Goal: Transaction & Acquisition: Purchase product/service

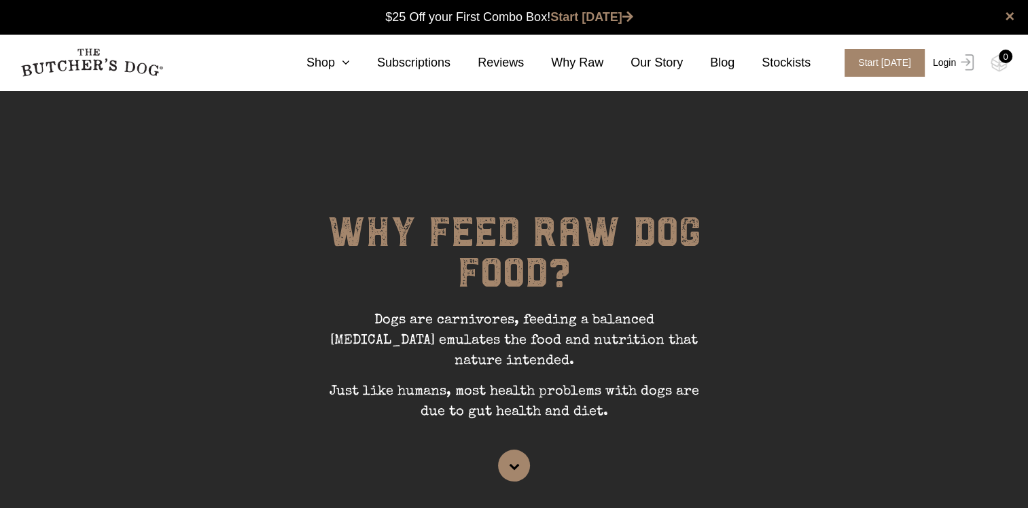
click at [944, 67] on link "Login" at bounding box center [951, 63] width 44 height 28
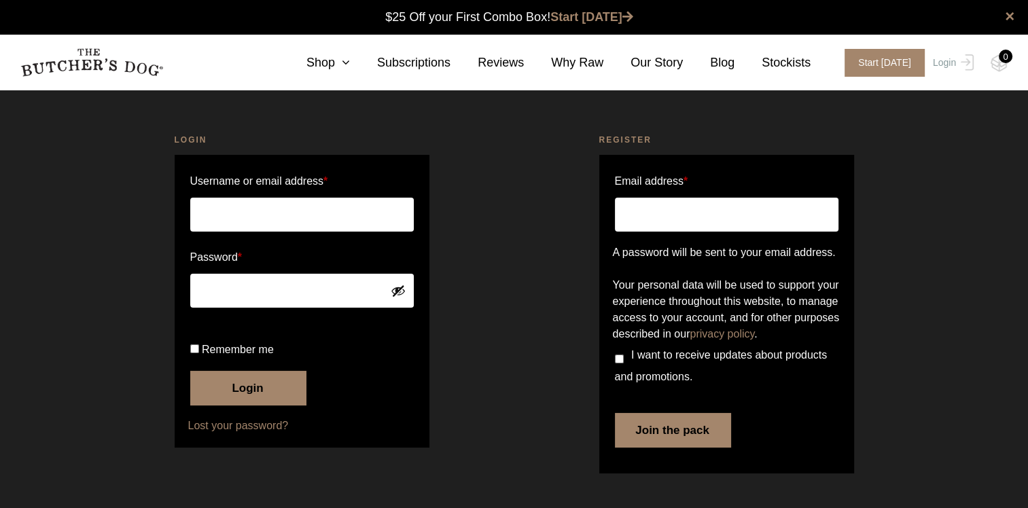
click at [342, 217] on input "Username or email address *" at bounding box center [301, 215] width 223 height 34
type input "jacintaomeara@bigpond.com"
click at [235, 405] on button "Login" at bounding box center [247, 388] width 115 height 34
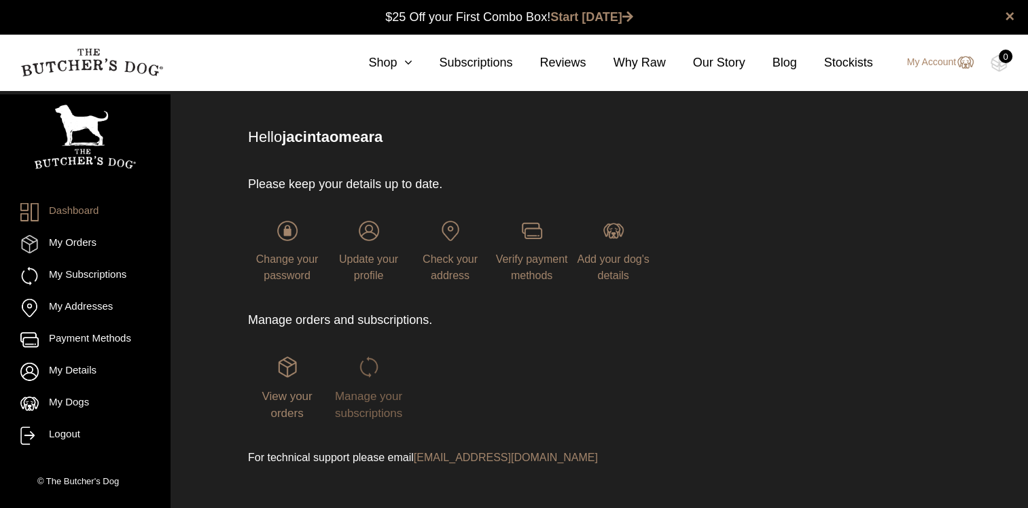
scroll to position [54, 0]
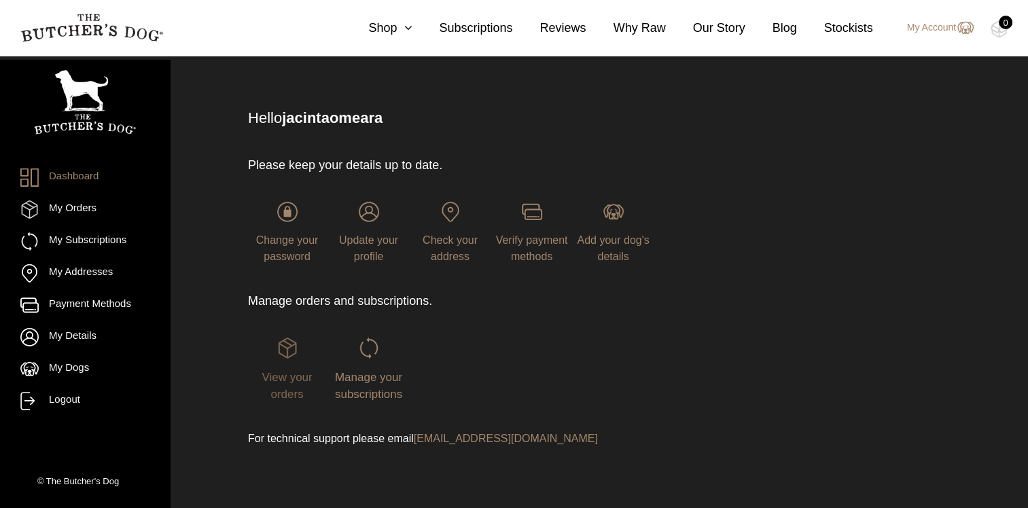
click at [302, 374] on span "View your orders" at bounding box center [286, 386] width 50 height 31
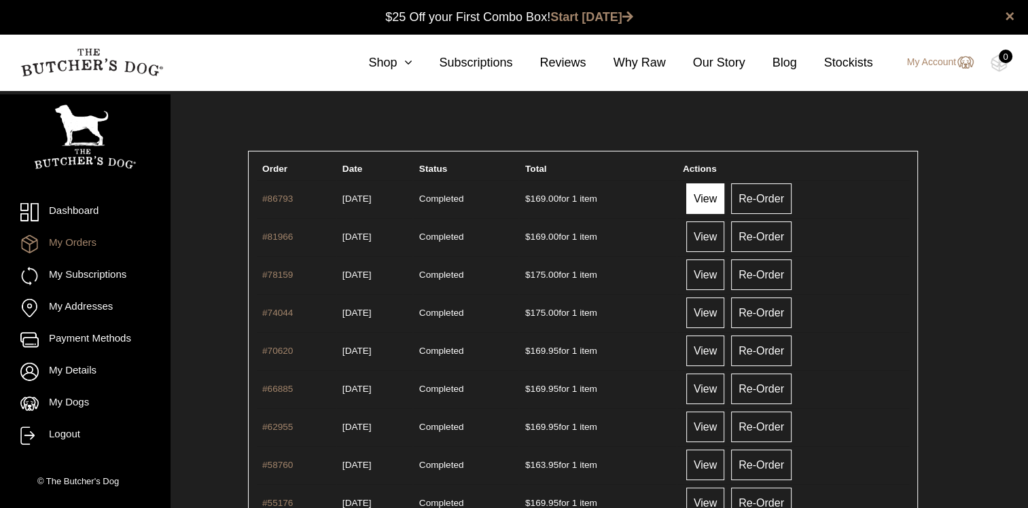
click at [719, 204] on link "View" at bounding box center [705, 198] width 38 height 31
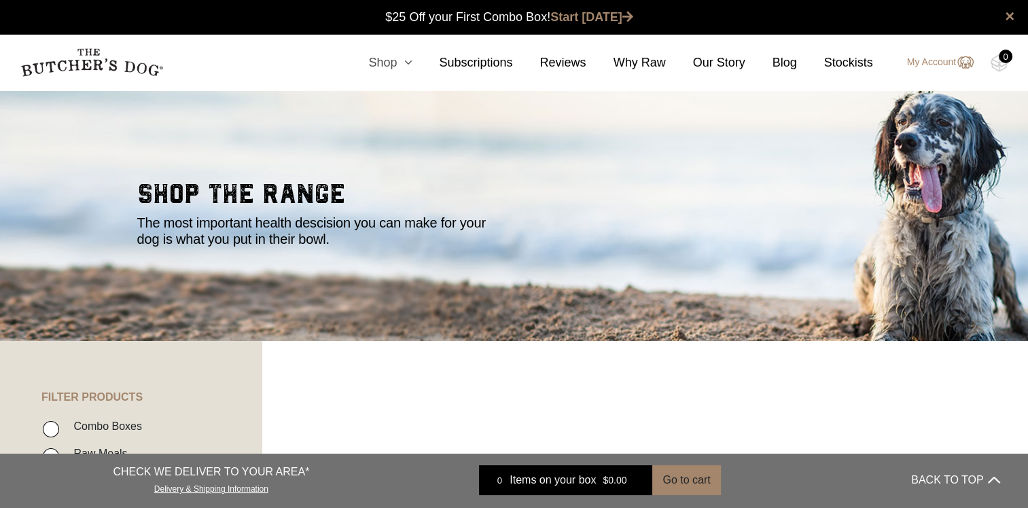
click at [409, 71] on link "Shop" at bounding box center [376, 63] width 71 height 18
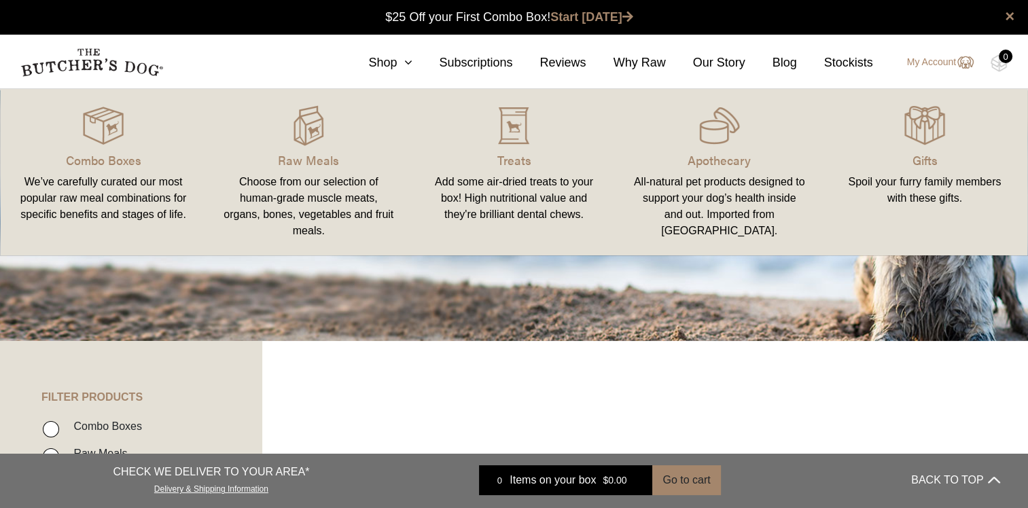
click at [105, 184] on div "We’ve carefully curated our most popular raw meal combinations for specific ben…" at bounding box center [103, 198] width 173 height 49
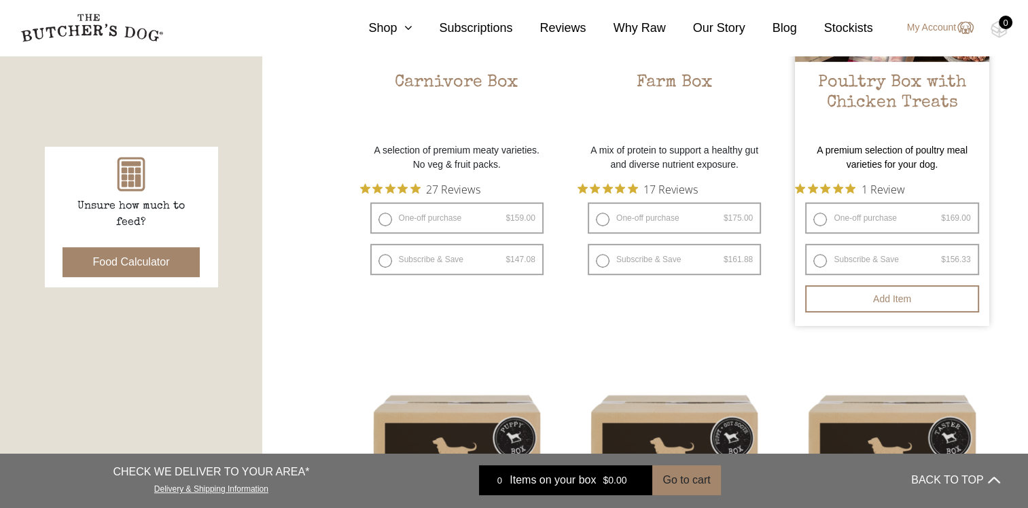
scroll to position [543, 0]
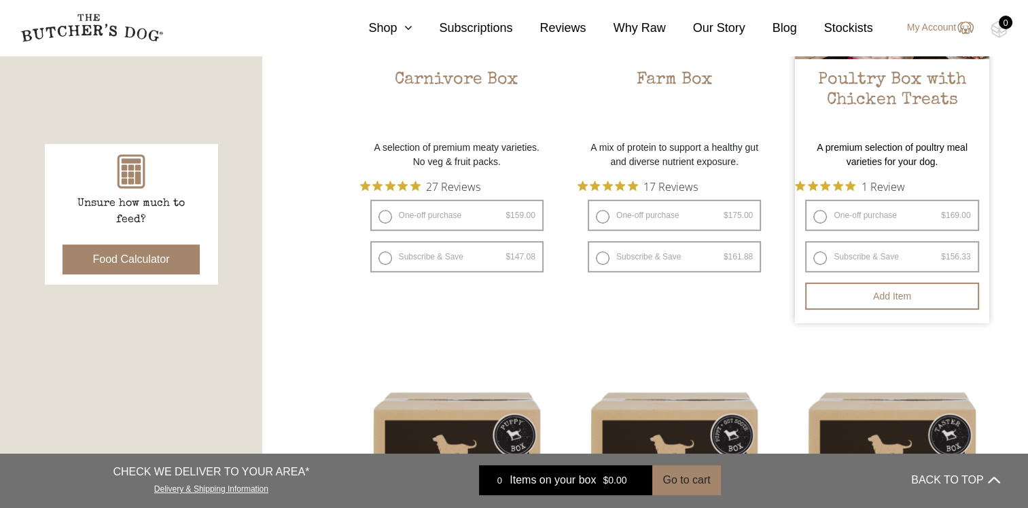
click at [823, 257] on label "Subscribe & Save $ 169.00 Original price was: $169.00. $ 156.33 Current price i…" at bounding box center [891, 256] width 173 height 31
radio input "true"
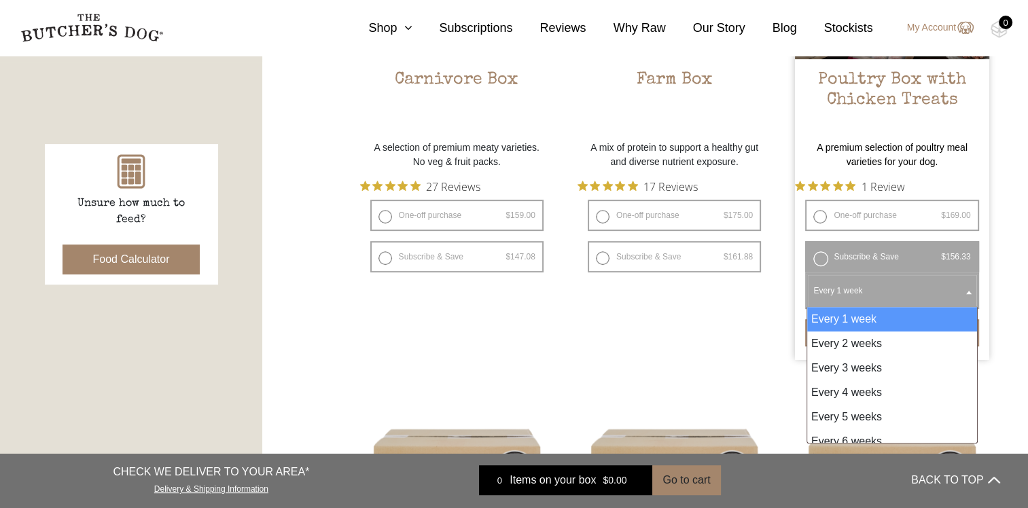
click at [969, 291] on b at bounding box center [968, 292] width 5 height 3
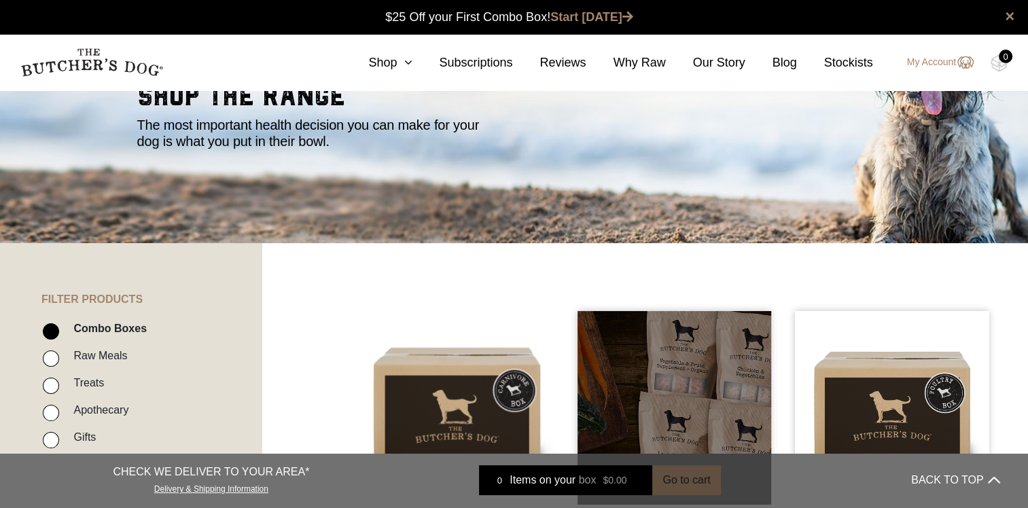
scroll to position [0, 0]
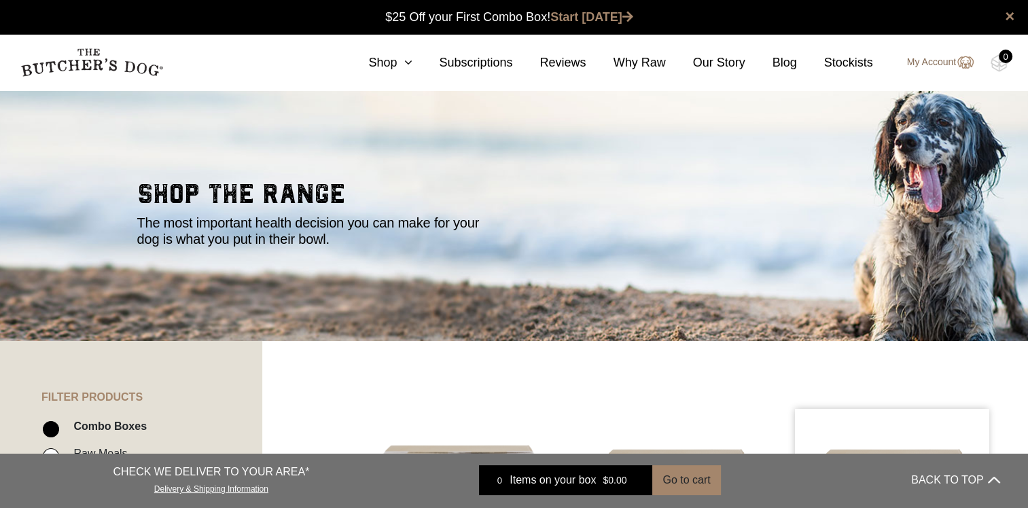
click at [943, 67] on link "My Account" at bounding box center [933, 62] width 80 height 16
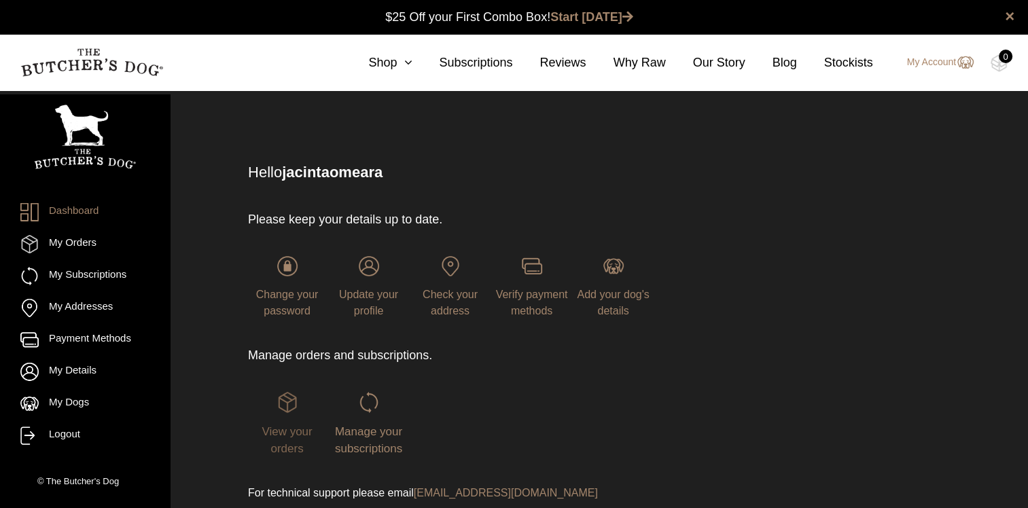
click at [287, 409] on img at bounding box center [287, 402] width 20 height 20
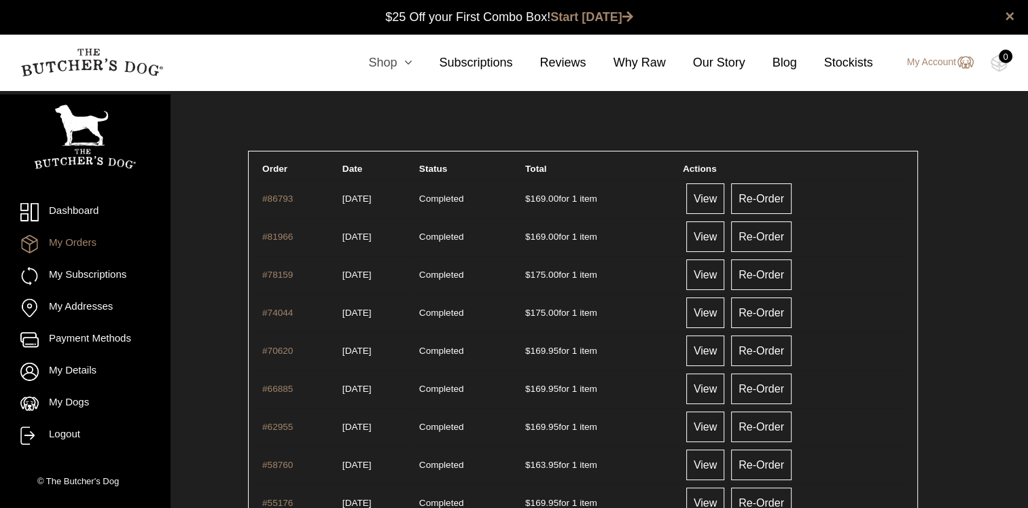
click at [412, 61] on icon at bounding box center [404, 62] width 15 height 12
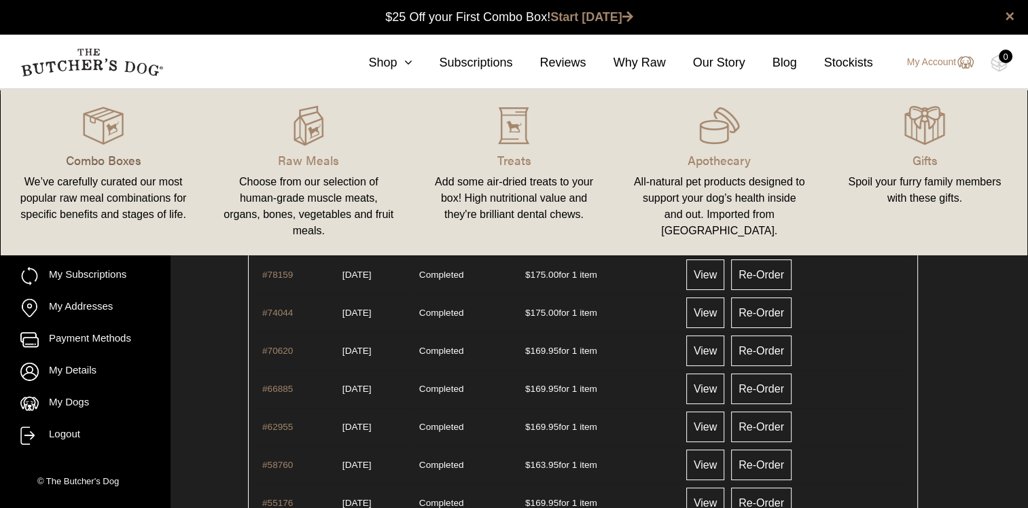
click at [120, 159] on p "Combo Boxes" at bounding box center [103, 160] width 173 height 18
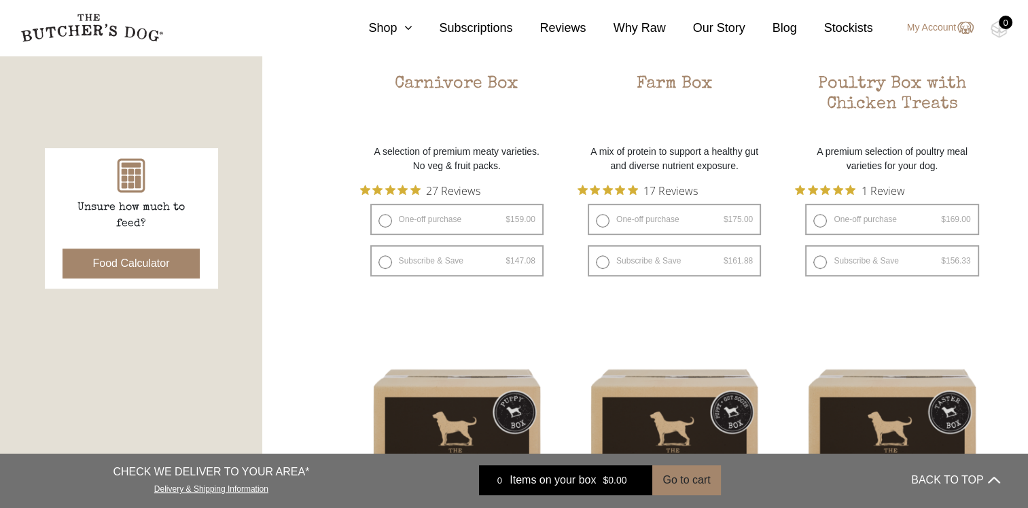
scroll to position [543, 0]
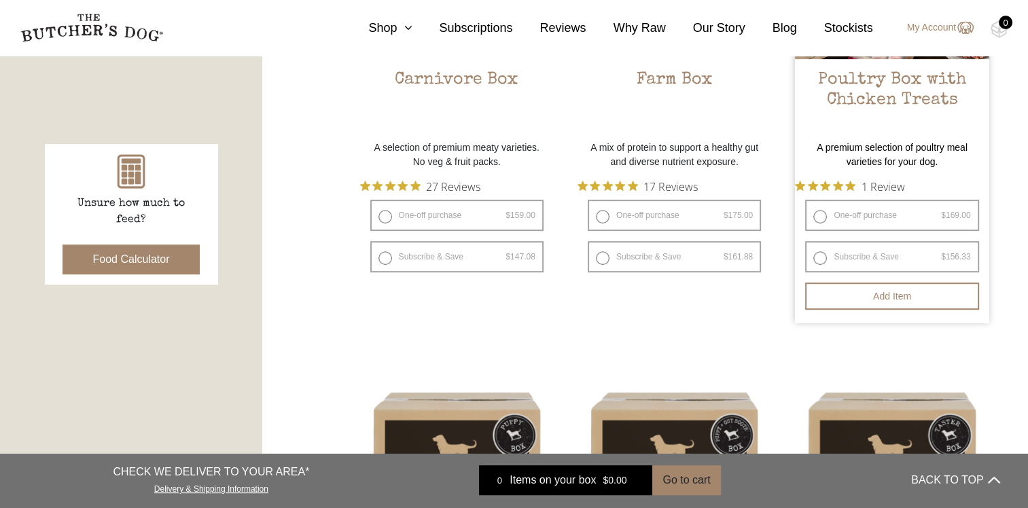
click at [820, 216] on label "One-off purchase $ 169.00 — or subscribe and save 7.5%" at bounding box center [891, 215] width 173 height 31
radio input "true"
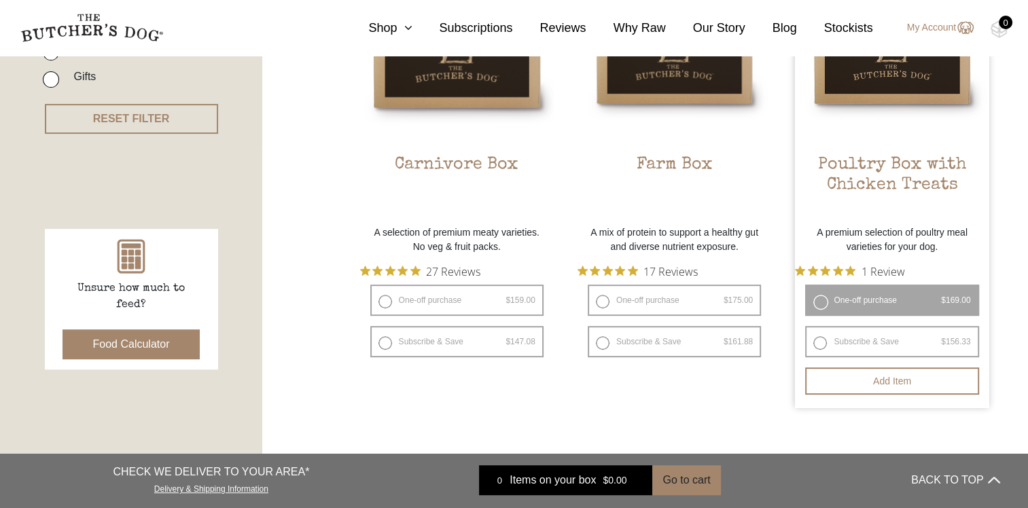
scroll to position [475, 0]
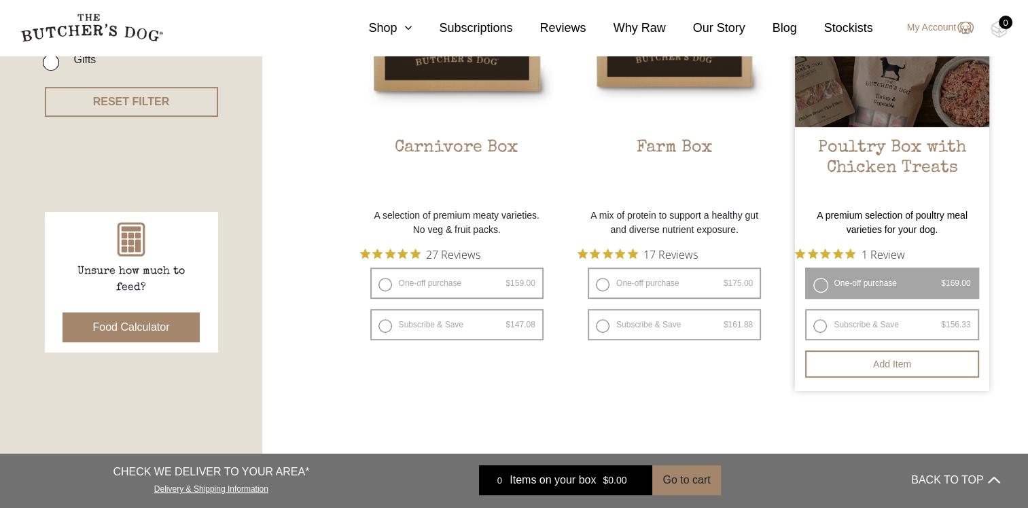
click at [820, 281] on label "One-off purchase $ 169.00 — or subscribe and save 7.5%" at bounding box center [891, 283] width 173 height 31
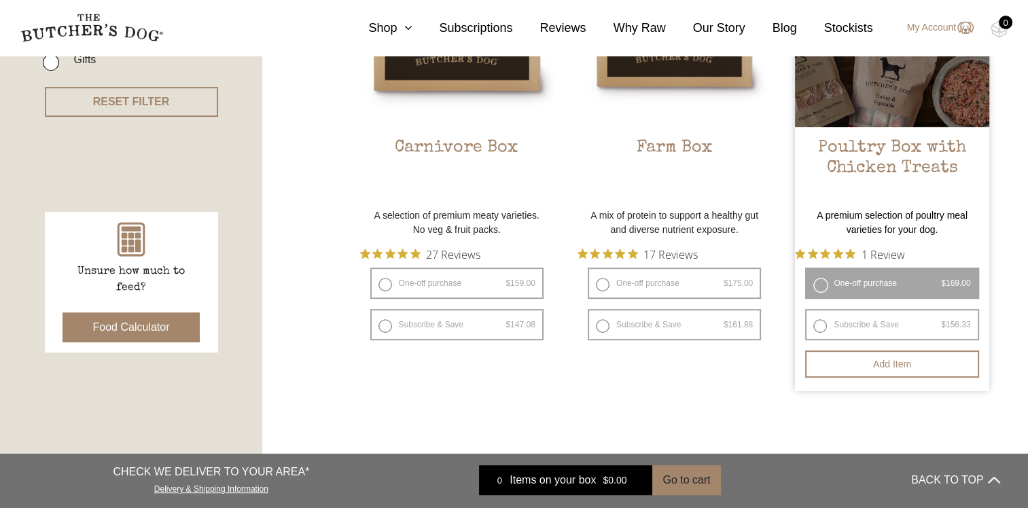
click at [852, 165] on h2 "Poultry Box with Chicken Treats" at bounding box center [892, 170] width 194 height 64
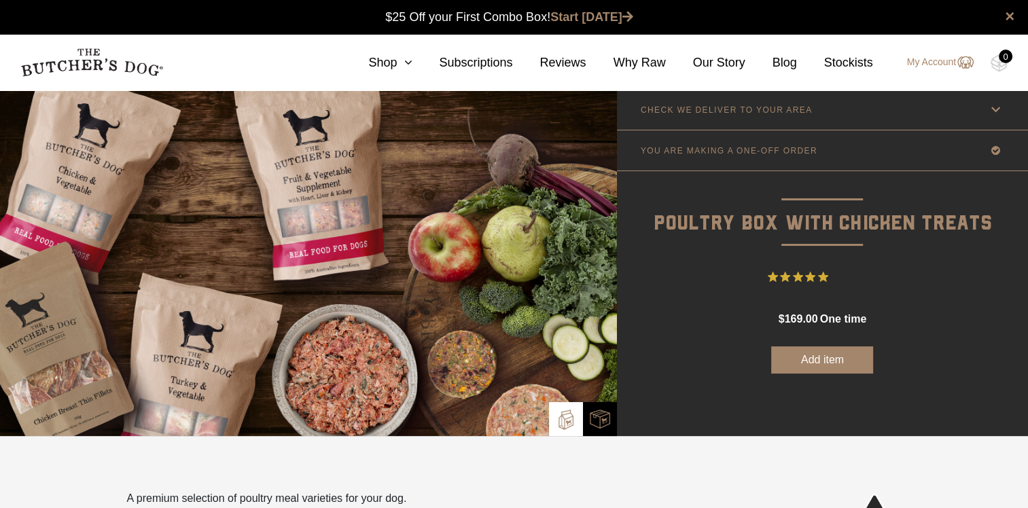
click at [839, 355] on button "Add item" at bounding box center [822, 359] width 102 height 27
click at [1004, 63] on img at bounding box center [998, 63] width 17 height 18
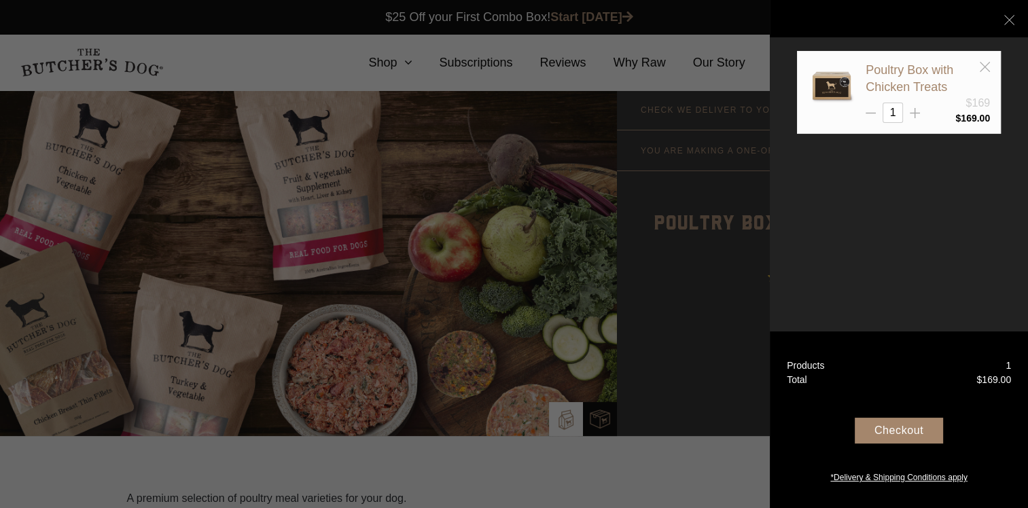
click at [888, 435] on div "Checkout" at bounding box center [898, 431] width 88 height 26
